Goal: Navigation & Orientation: Find specific page/section

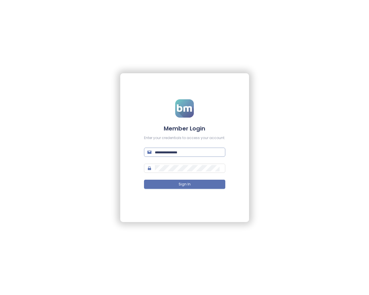
click at [186, 150] on input "text" at bounding box center [188, 152] width 67 height 6
paste input "**********"
type input "**********"
click at [177, 183] on button "Sign In" at bounding box center [184, 184] width 81 height 9
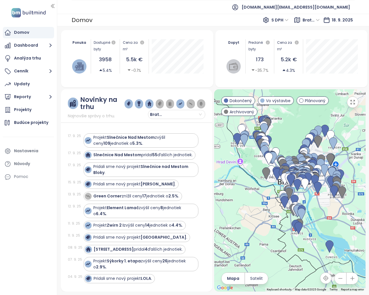
drag, startPoint x: 32, startPoint y: 72, endPoint x: 48, endPoint y: 79, distance: 17.6
click at [32, 72] on button "Cenník" at bounding box center [28, 71] width 51 height 11
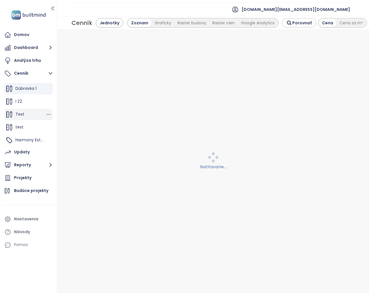
scroll to position [13, 0]
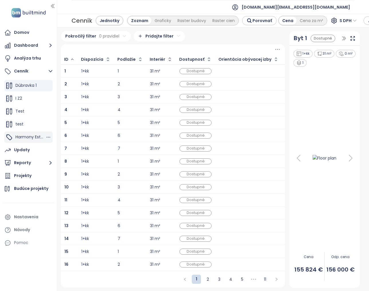
click at [27, 138] on span "Harmony Estates" at bounding box center [32, 137] width 34 height 6
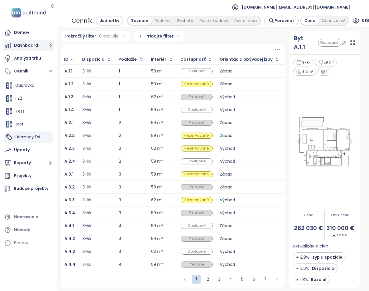
click at [36, 44] on button "Dashboard" at bounding box center [28, 45] width 51 height 11
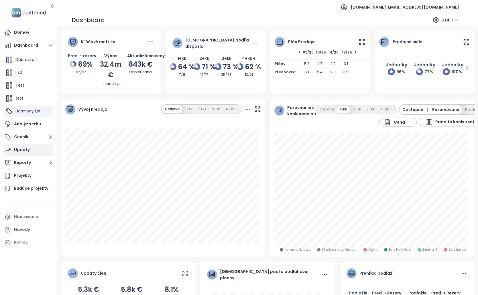
click at [38, 149] on div "Updaty" at bounding box center [28, 149] width 51 height 11
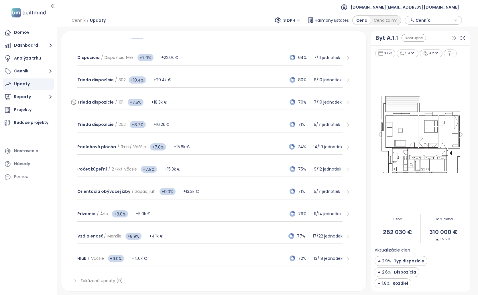
scroll to position [356, 0]
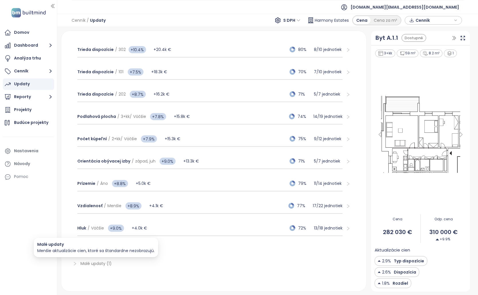
click at [99, 263] on span "Malé updaty (1)" at bounding box center [96, 264] width 31 height 6
click at [98, 266] on span "Malé updaty (1)" at bounding box center [96, 264] width 31 height 6
